Goal: Information Seeking & Learning: Learn about a topic

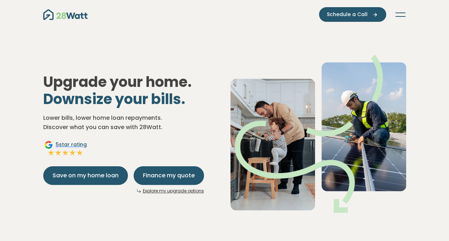
click at [400, 12] on icon "Toggle navigation" at bounding box center [400, 12] width 10 height 1
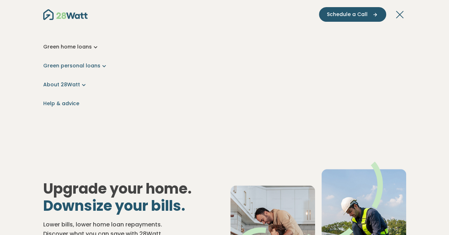
click at [48, 47] on link "Green home loans" at bounding box center [224, 46] width 363 height 7
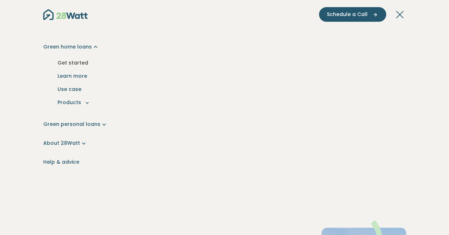
click at [77, 60] on link "Get started" at bounding box center [224, 62] width 351 height 13
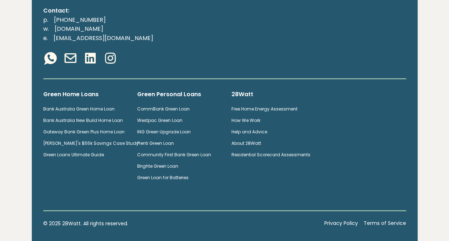
scroll to position [403, 0]
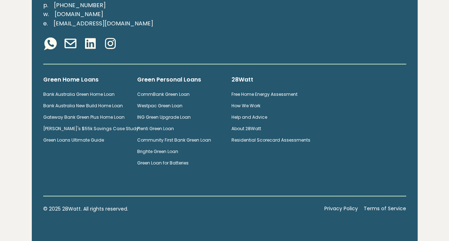
click at [151, 161] on link "Green Loan for Batteries" at bounding box center [162, 163] width 51 height 6
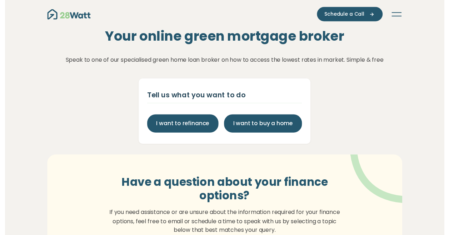
scroll to position [0, 0]
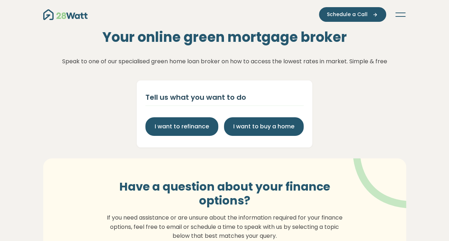
drag, startPoint x: 405, startPoint y: 93, endPoint x: 402, endPoint y: 87, distance: 7.3
click at [403, 88] on div "Your online green mortgage broker Speak to one of our specialised green home lo…" at bounding box center [224, 88] width 449 height 118
click at [403, 13] on icon "Toggle navigation" at bounding box center [400, 12] width 10 height 1
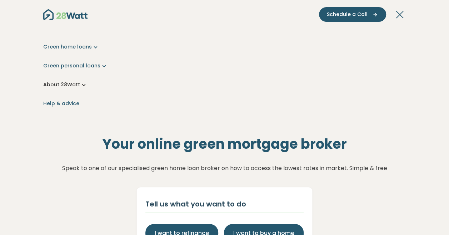
click at [59, 85] on link "About 28Watt" at bounding box center [224, 84] width 363 height 7
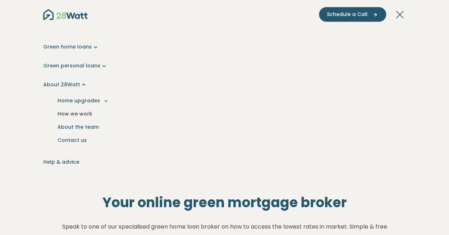
click at [75, 114] on link "How we work" at bounding box center [224, 113] width 351 height 13
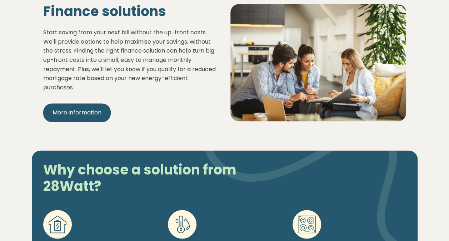
scroll to position [428, 0]
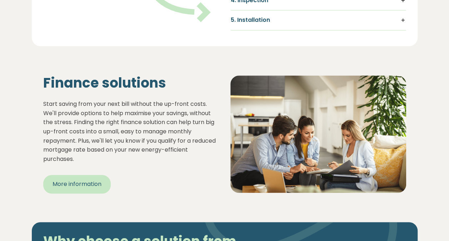
click at [68, 188] on span "More information" at bounding box center [76, 184] width 49 height 9
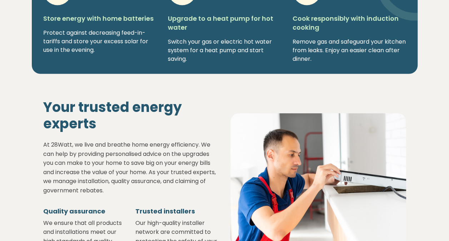
scroll to position [714, 0]
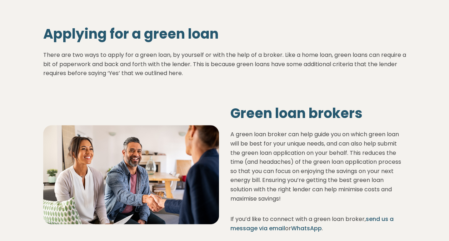
scroll to position [2855, 0]
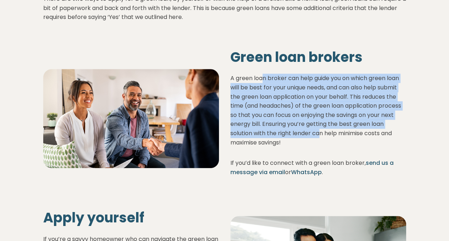
drag, startPoint x: 263, startPoint y: 78, endPoint x: 318, endPoint y: 133, distance: 77.7
click at [318, 133] on p "A green loan broker can help guide you on which green loan will be best for you…" at bounding box center [318, 110] width 176 height 73
drag, startPoint x: 318, startPoint y: 133, endPoint x: 277, endPoint y: 136, distance: 41.1
click at [277, 135] on p "A green loan broker can help guide you on which green loan will be best for you…" at bounding box center [318, 110] width 176 height 73
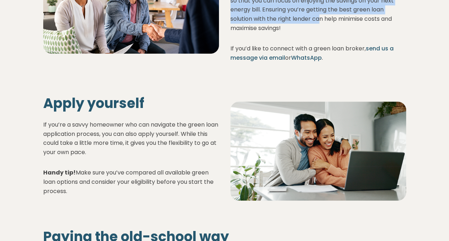
scroll to position [2998, 0]
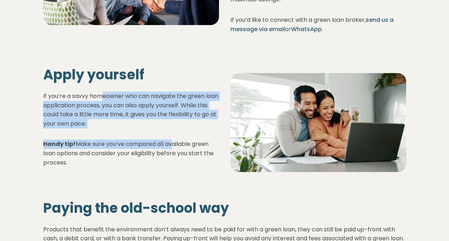
drag, startPoint x: 136, startPoint y: 102, endPoint x: 171, endPoint y: 138, distance: 50.2
click at [171, 138] on div "If you’re a savvy homeowner who can navigate the green loan application process…" at bounding box center [131, 128] width 176 height 75
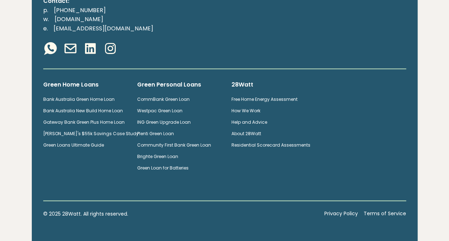
scroll to position [3428, 0]
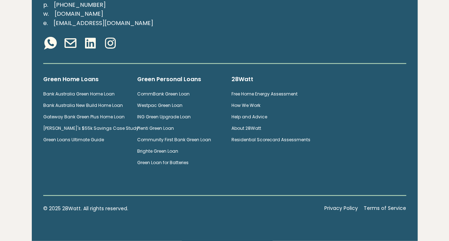
click at [392, 207] on link "Terms of Service" at bounding box center [384, 208] width 42 height 8
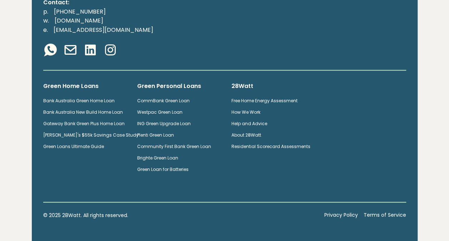
scroll to position [3424, 0]
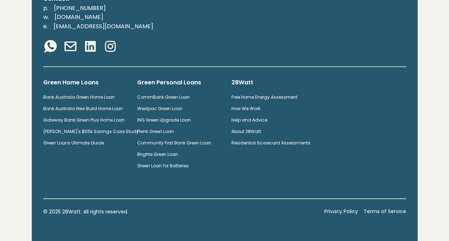
click at [387, 211] on link "Terms of Service" at bounding box center [384, 211] width 42 height 8
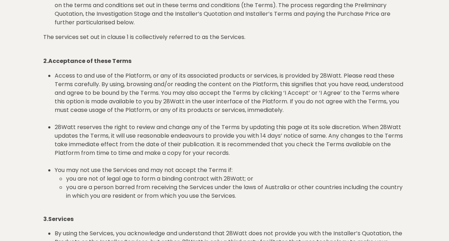
scroll to position [357, 0]
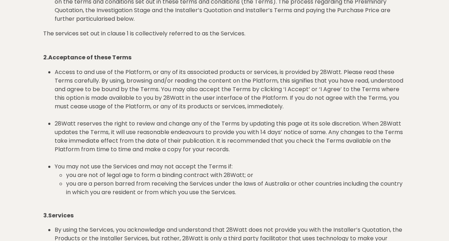
click at [165, 108] on li "Access to and use of the Platform, or any of its associated products or service…" at bounding box center [230, 93] width 351 height 51
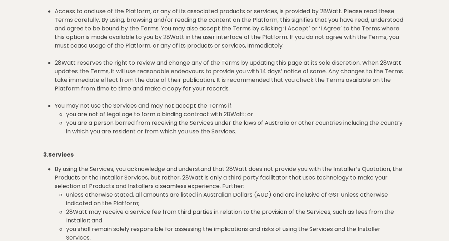
scroll to position [428, 0]
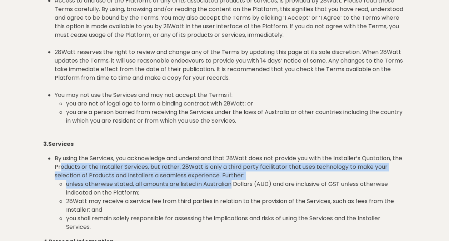
drag, startPoint x: 80, startPoint y: 165, endPoint x: 234, endPoint y: 181, distance: 155.0
click at [234, 181] on li "By using the Services, you acknowledge and understand that 28Watt does not prov…" at bounding box center [230, 192] width 351 height 77
drag, startPoint x: 234, startPoint y: 181, endPoint x: 196, endPoint y: 188, distance: 39.5
click at [196, 188] on li "unless otherwise stated, all amounts are listed in Australian Dollars (AUD) and…" at bounding box center [236, 188] width 340 height 17
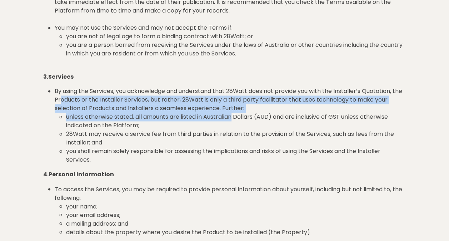
scroll to position [500, 0]
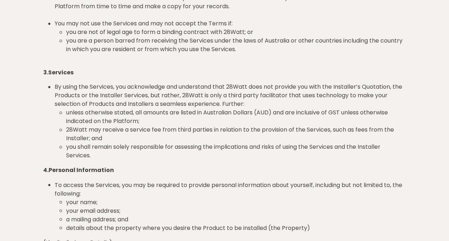
click at [131, 171] on p "4. Personal Information" at bounding box center [224, 169] width 363 height 9
drag, startPoint x: 91, startPoint y: 152, endPoint x: 156, endPoint y: 161, distance: 65.6
drag, startPoint x: 156, startPoint y: 161, endPoint x: 145, endPoint y: 180, distance: 21.1
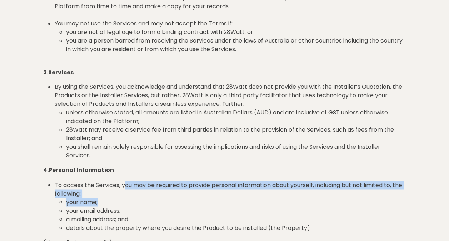
drag, startPoint x: 124, startPoint y: 182, endPoint x: 235, endPoint y: 205, distance: 112.9
click at [235, 205] on li "To access the Services, you may be required to provide personal information abo…" at bounding box center [230, 205] width 351 height 51
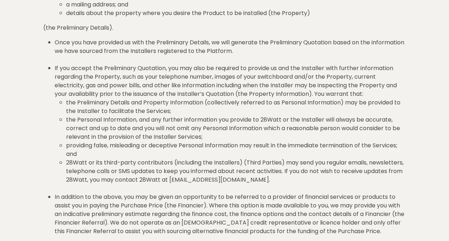
scroll to position [785, 0]
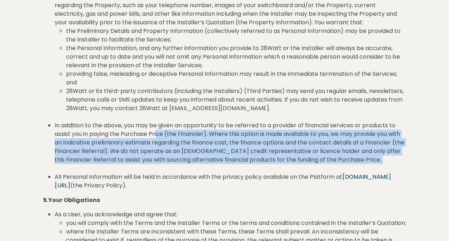
drag, startPoint x: 191, startPoint y: 130, endPoint x: 285, endPoint y: 164, distance: 101.0
click at [285, 164] on li "In addition to the above, you may be given an opportunity to be referred to a p…" at bounding box center [230, 146] width 351 height 51
drag, startPoint x: 285, startPoint y: 164, endPoint x: 201, endPoint y: 153, distance: 85.0
click at [201, 153] on li "In addition to the above, you may be given an opportunity to be referred to a p…" at bounding box center [230, 146] width 351 height 51
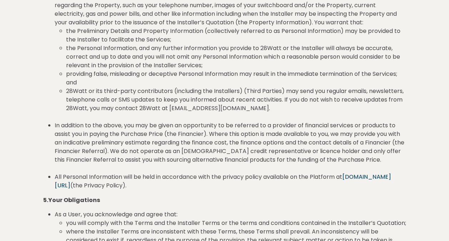
click at [154, 103] on li "28Watt or its third-party contributors (including the Installers) (Third Partie…" at bounding box center [236, 104] width 340 height 34
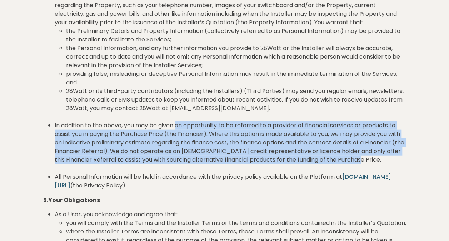
drag, startPoint x: 178, startPoint y: 122, endPoint x: 374, endPoint y: 157, distance: 199.5
click at [376, 157] on li "In addition to the above, you may be given an opportunity to be referred to a p…" at bounding box center [230, 146] width 351 height 51
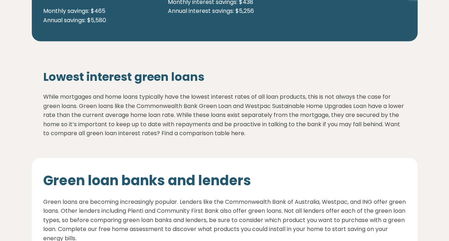
scroll to position [2111, 0]
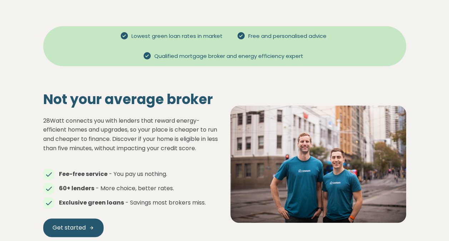
scroll to position [285, 0]
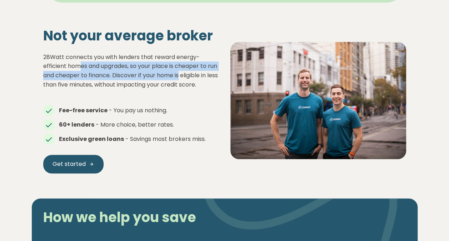
drag, startPoint x: 79, startPoint y: 66, endPoint x: 191, endPoint y: 75, distance: 112.1
click at [191, 75] on p "28Watt connects you with lenders that reward energy-efficient homes and upgrade…" at bounding box center [131, 70] width 176 height 36
drag, startPoint x: 191, startPoint y: 75, endPoint x: 166, endPoint y: 74, distance: 25.0
click at [166, 74] on p "28Watt connects you with lenders that reward energy-efficient homes and upgrade…" at bounding box center [131, 70] width 176 height 36
click at [141, 79] on p "28Watt connects you with lenders that reward energy-efficient homes and upgrade…" at bounding box center [131, 70] width 176 height 36
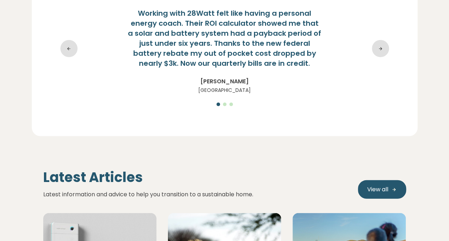
scroll to position [856, 0]
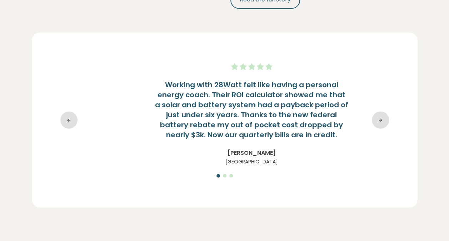
click at [218, 86] on h4 "Working with 28Watt felt like having a personal energy coach. Their ROI calcula…" at bounding box center [250, 110] width 285 height 60
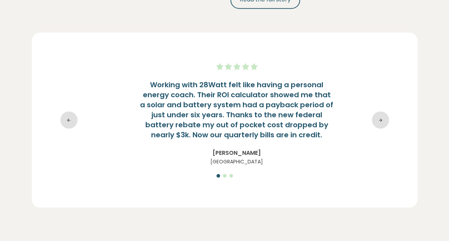
click at [241, 104] on h4 "Working with 28Watt felt like having a personal energy coach. Their ROI calcula…" at bounding box center [236, 110] width 285 height 60
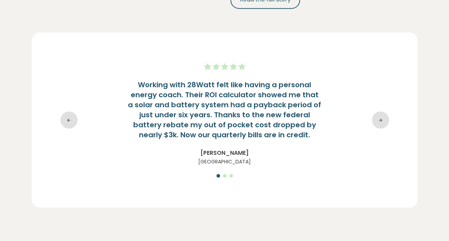
scroll to position [928, 0]
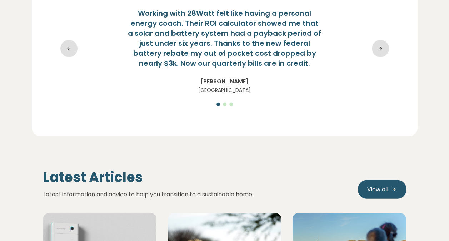
click at [375, 40] on icon at bounding box center [379, 48] width 17 height 17
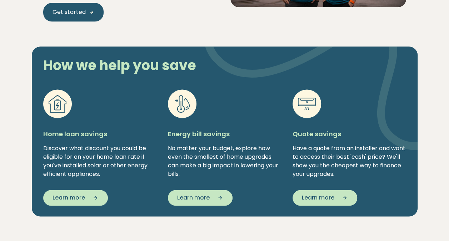
scroll to position [0, 0]
